Goal: Transaction & Acquisition: Book appointment/travel/reservation

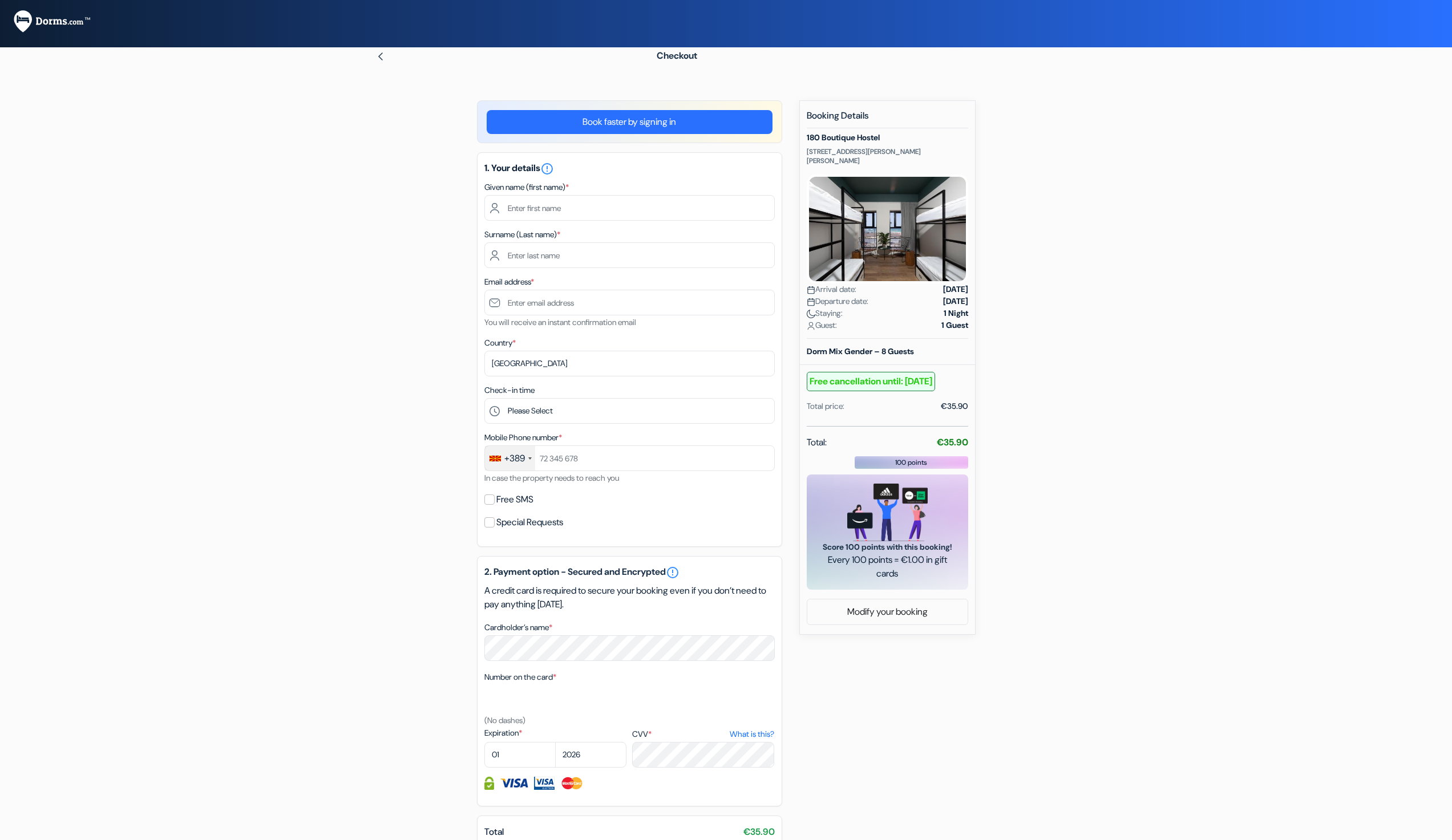
click at [328, 320] on form "Checkout add_box 180 Boutique Hostel 2 Yona HaNavi St Corner Herbert Samuel St …" at bounding box center [726, 485] width 1452 height 891
click at [311, 395] on form "Checkout add_box 180 Boutique Hostel 2 Yona HaNavi St Corner Herbert Samuel St …" at bounding box center [726, 485] width 1452 height 891
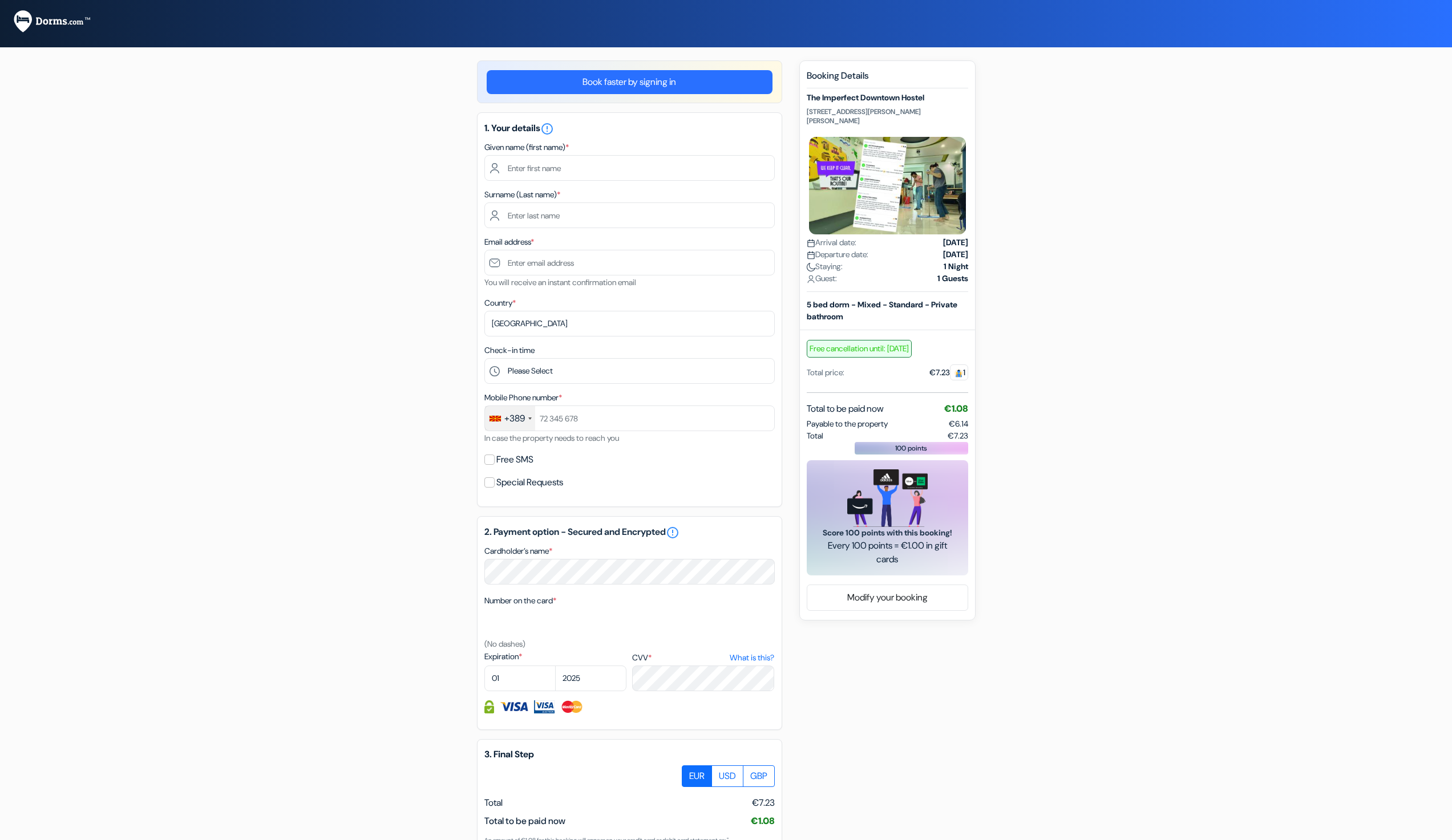
click at [510, 308] on label "Country *" at bounding box center [500, 303] width 31 height 12
drag, startPoint x: 511, startPoint y: 319, endPoint x: 435, endPoint y: 147, distance: 188.0
click at [427, 332] on div "add_box The Imperfect Downtown Hostel 50A Nguyễn Phúc Tần, Hoi An, Vietnam Prop…" at bounding box center [726, 527] width 753 height 933
